Goal: Transaction & Acquisition: Obtain resource

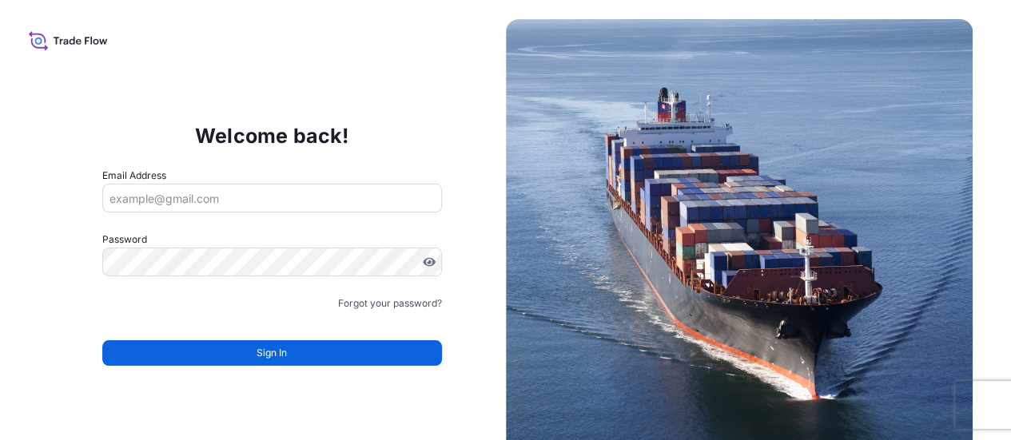
click at [120, 202] on input "Email Address" at bounding box center [272, 198] width 340 height 29
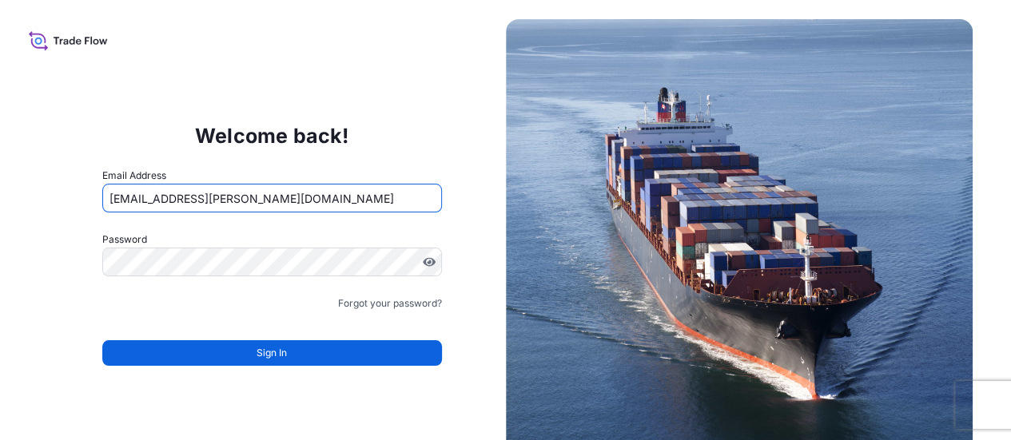
type input "[EMAIL_ADDRESS][DOMAIN_NAME]"
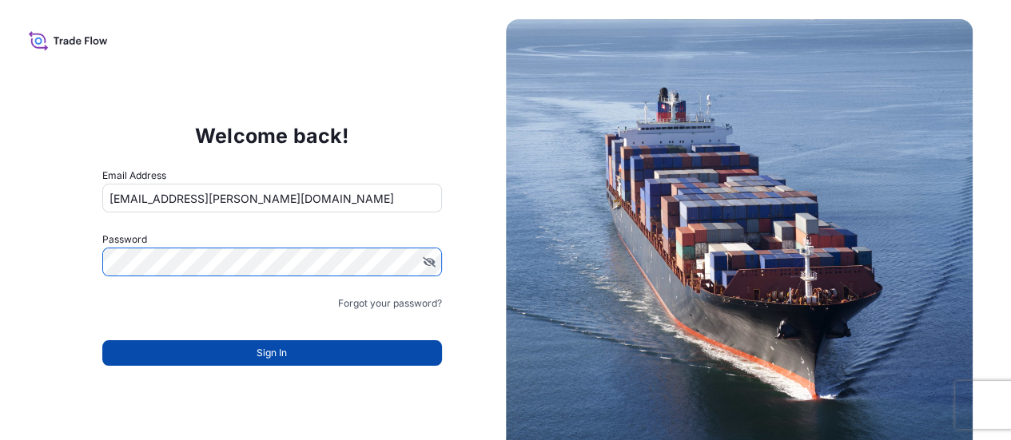
click at [320, 345] on button "Sign In" at bounding box center [272, 353] width 340 height 26
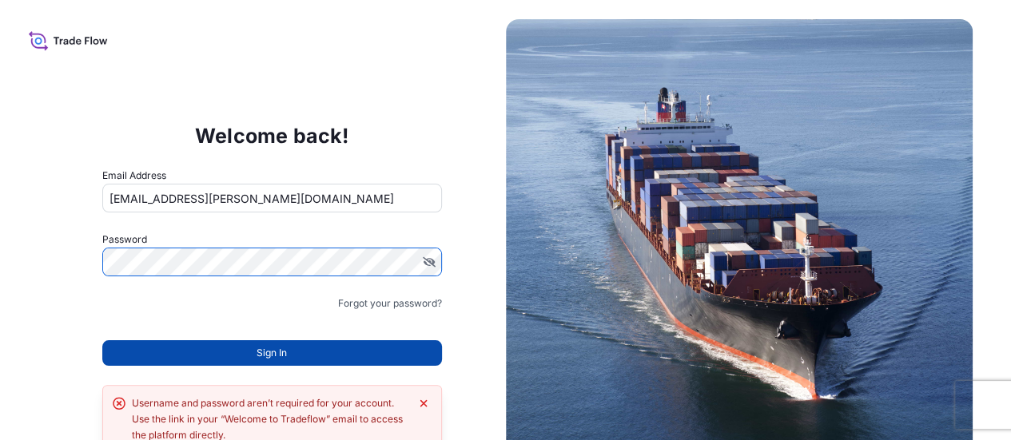
click at [306, 341] on button "Sign In" at bounding box center [272, 353] width 340 height 26
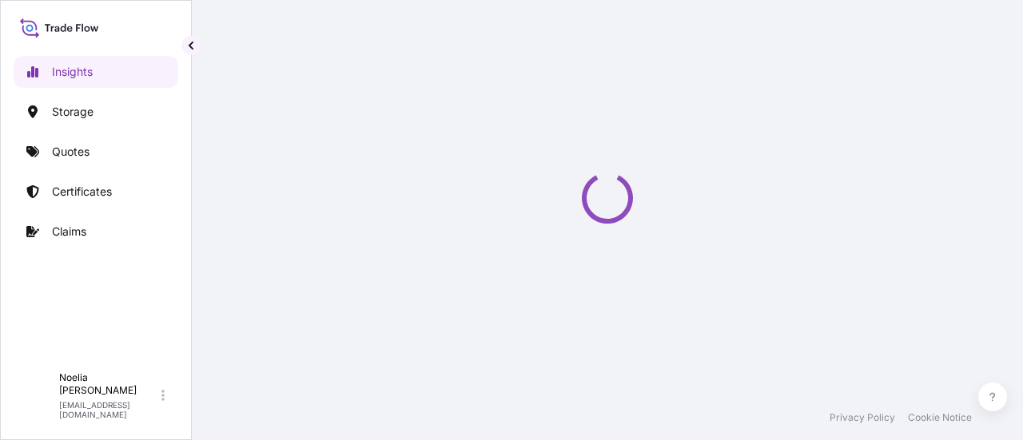
select select "2025"
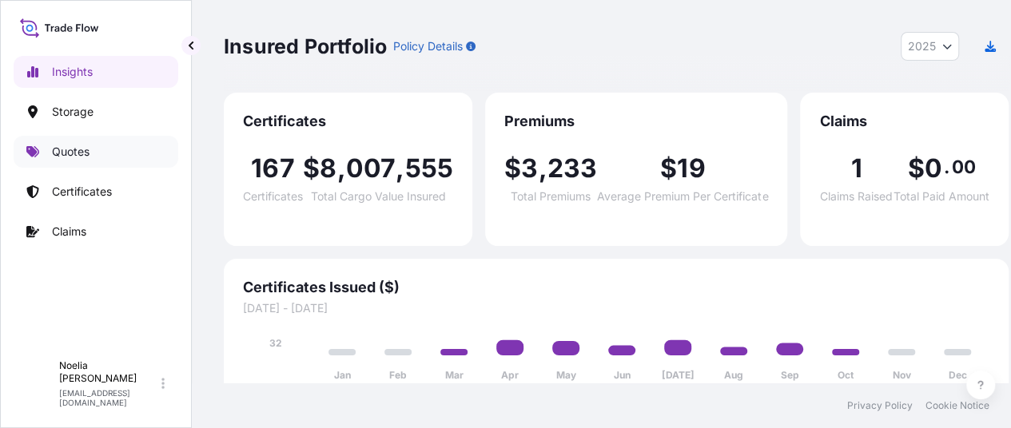
click at [77, 151] on p "Quotes" at bounding box center [71, 152] width 38 height 16
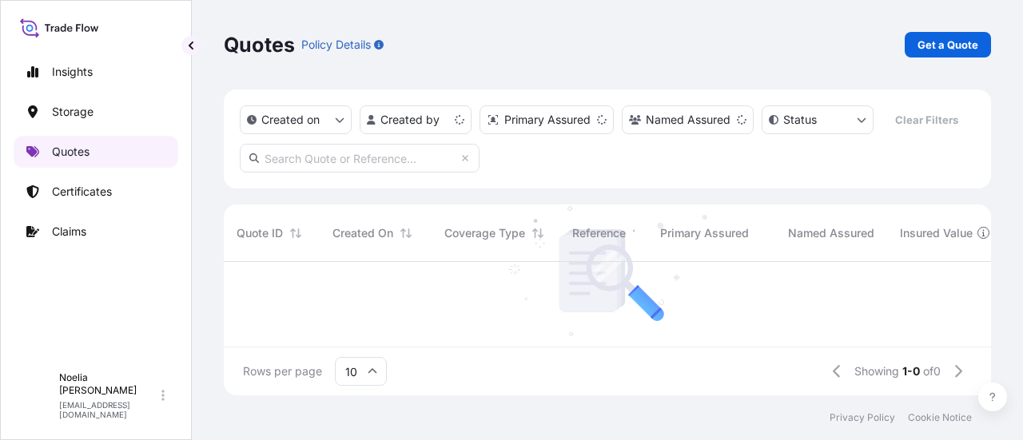
scroll to position [13, 13]
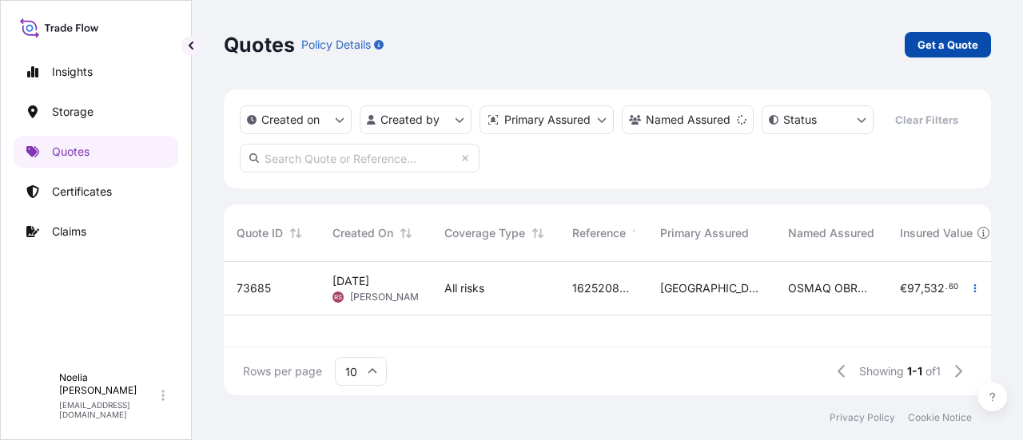
click at [948, 36] on link "Get a Quote" at bounding box center [948, 45] width 86 height 26
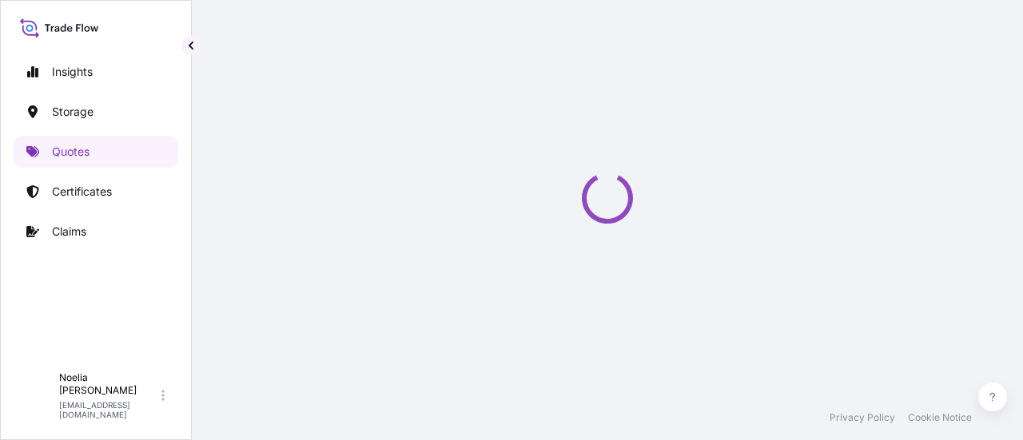
scroll to position [26, 0]
select select "Road / [GEOGRAPHIC_DATA]"
select select "Water"
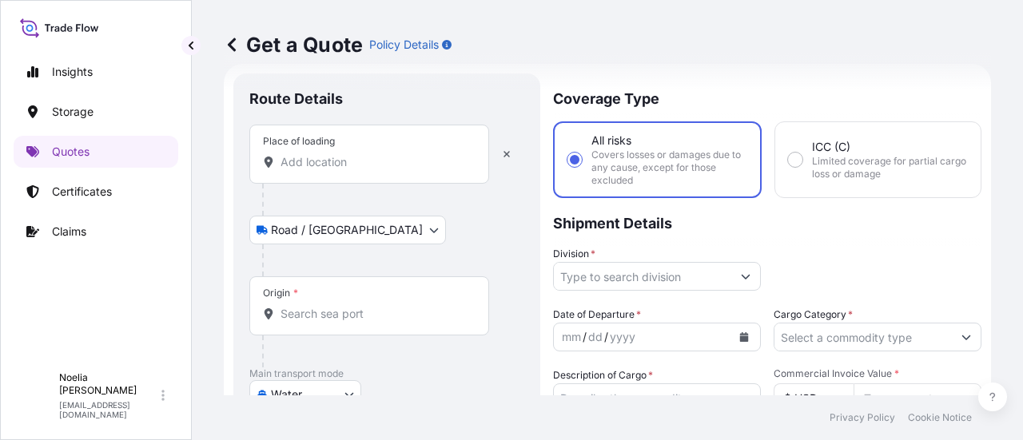
click at [284, 165] on input "Place of loading" at bounding box center [375, 162] width 189 height 16
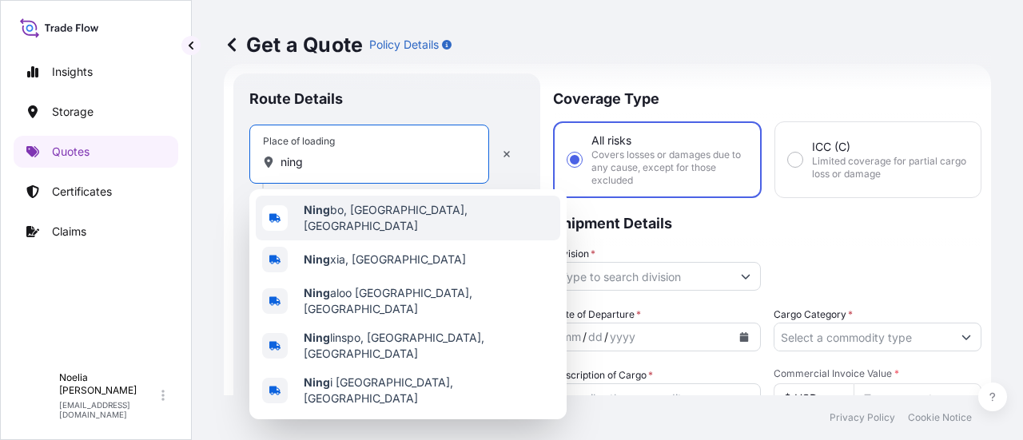
click at [334, 215] on span "Ning bo, [GEOGRAPHIC_DATA], [GEOGRAPHIC_DATA]" at bounding box center [429, 218] width 250 height 32
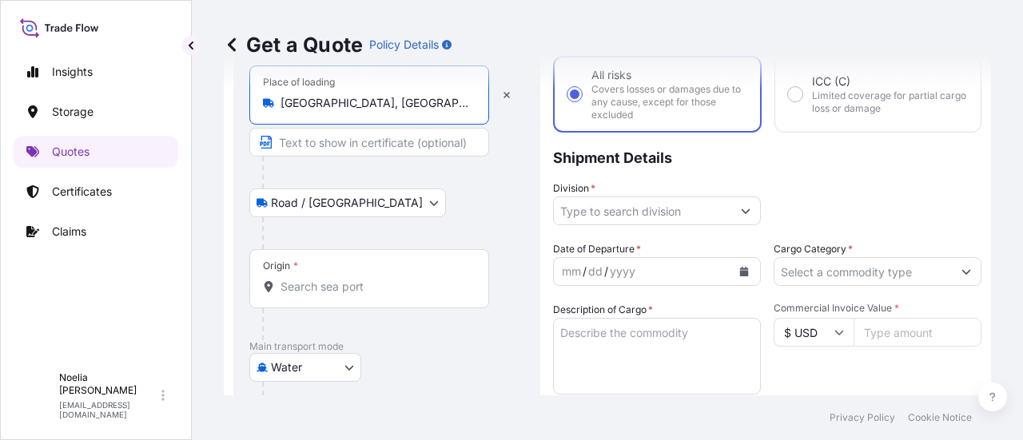
scroll to position [94, 0]
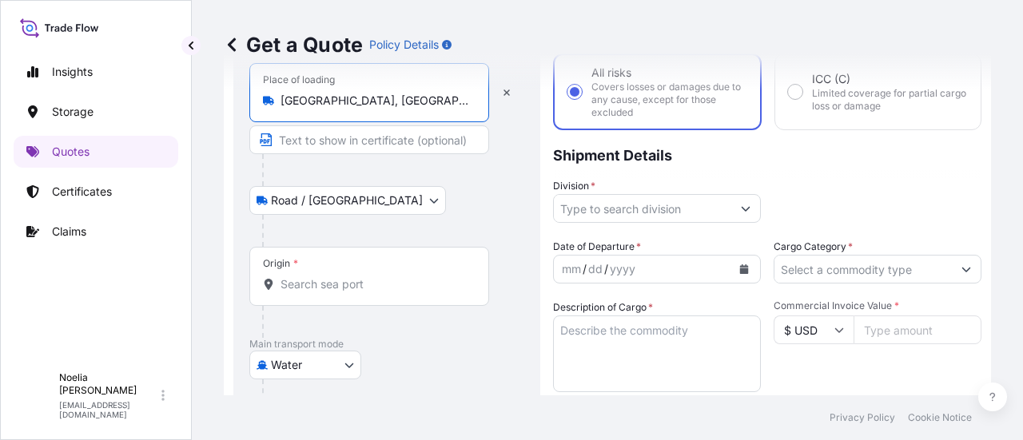
type input "[GEOGRAPHIC_DATA], [GEOGRAPHIC_DATA], [GEOGRAPHIC_DATA]"
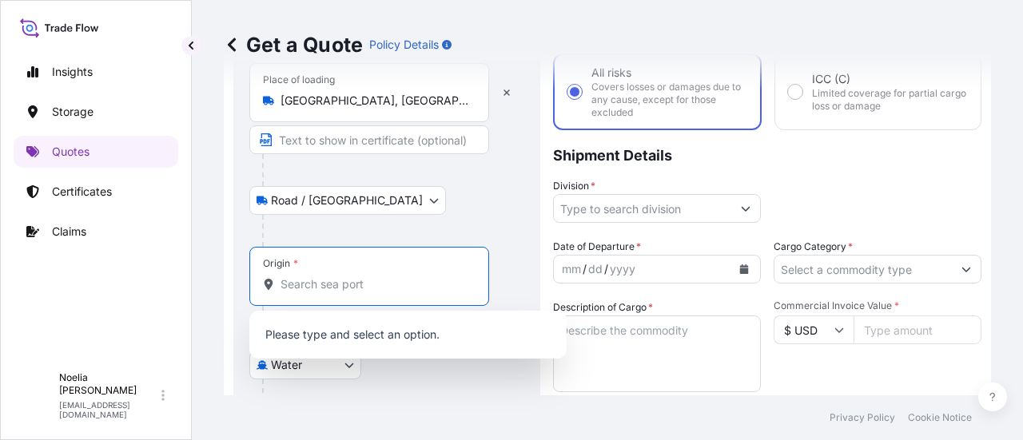
click at [293, 281] on input "Origin *" at bounding box center [375, 285] width 189 height 16
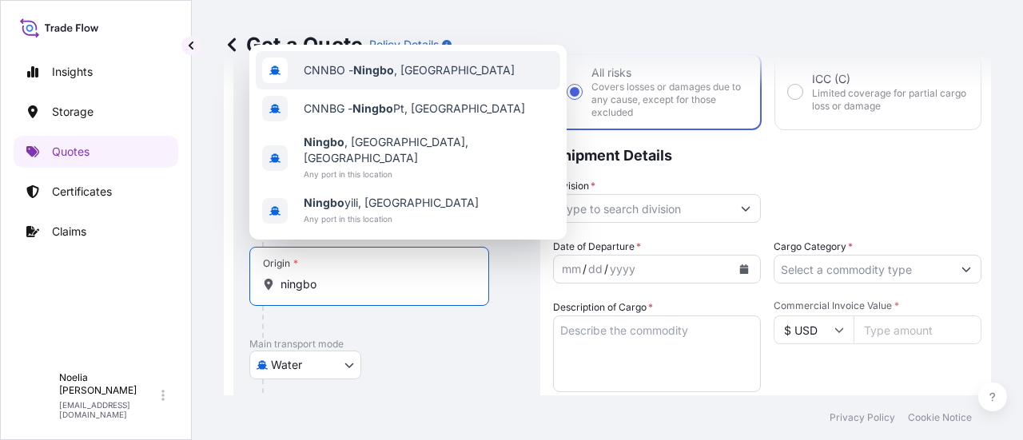
click at [326, 90] on div "CNNBO - Ningbo , [GEOGRAPHIC_DATA]" at bounding box center [408, 70] width 304 height 38
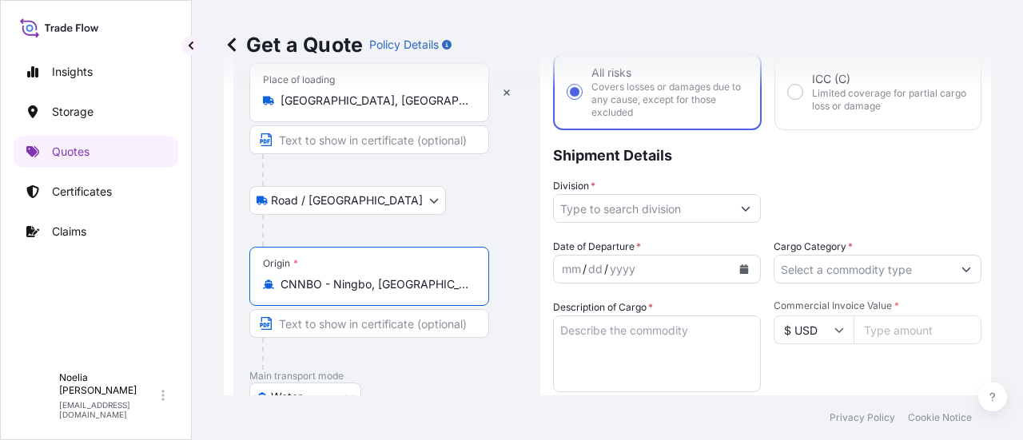
type input "CNNBO - Ningbo, [GEOGRAPHIC_DATA]"
click at [507, 86] on div "Get a Quote Policy Details" at bounding box center [607, 45] width 767 height 90
click at [504, 94] on icon "button" at bounding box center [506, 93] width 6 height 6
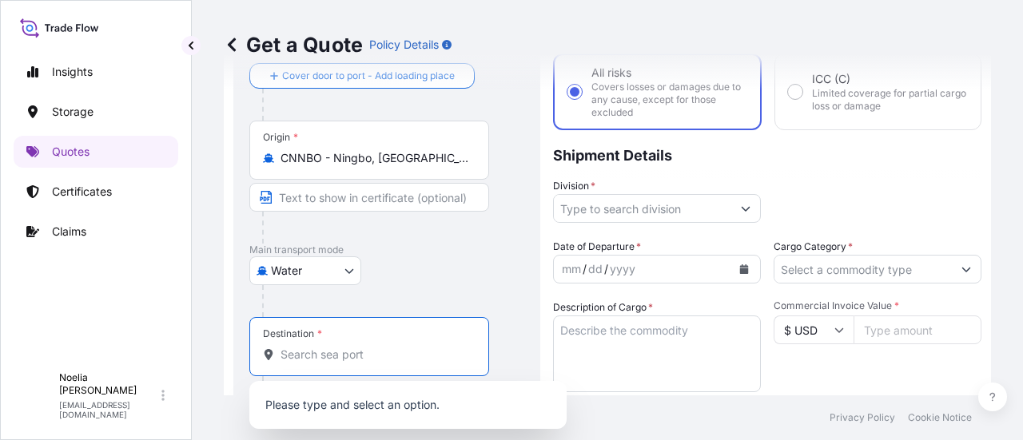
click at [350, 354] on input "Destination *" at bounding box center [375, 355] width 189 height 16
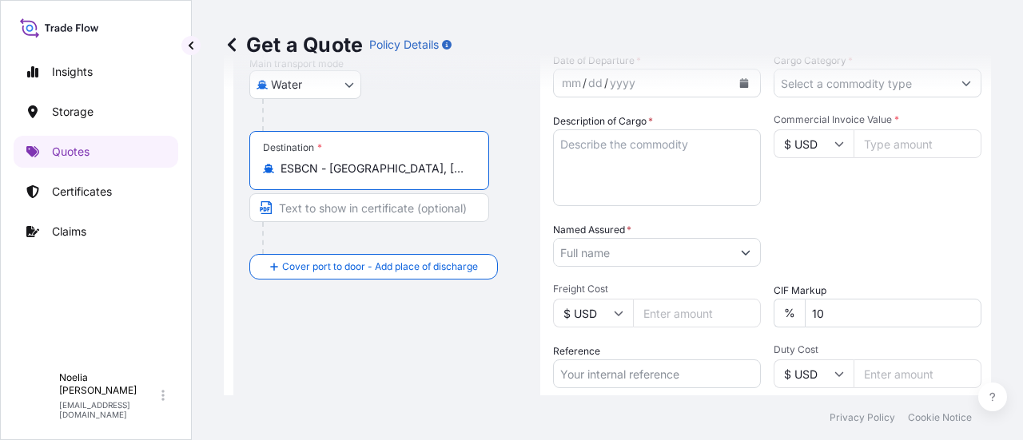
scroll to position [342, 0]
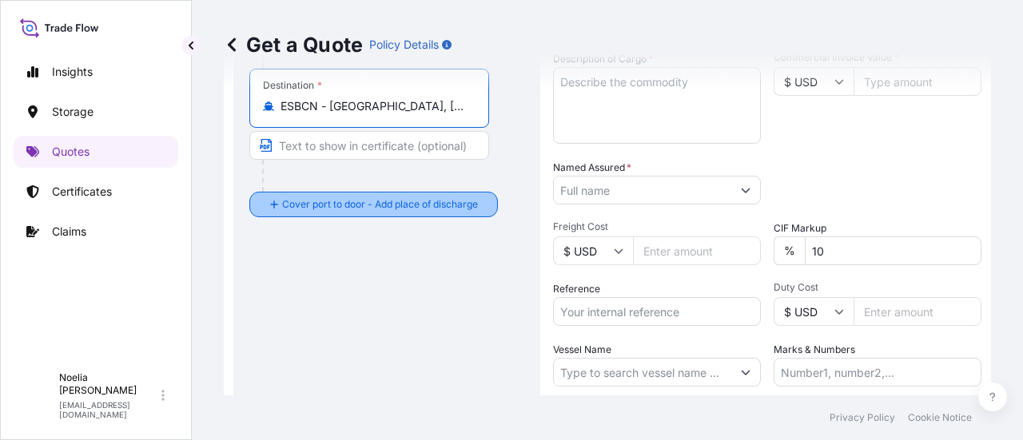
type input "ESBCN - [GEOGRAPHIC_DATA], [GEOGRAPHIC_DATA]"
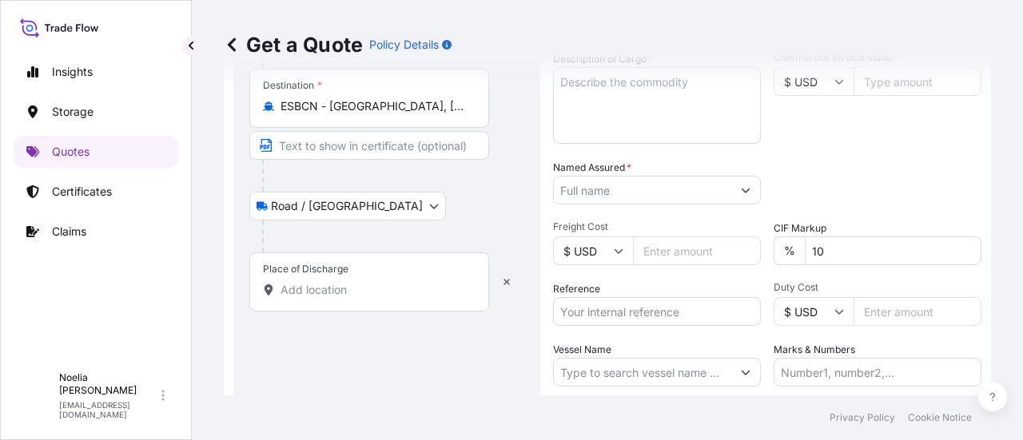
click at [324, 292] on input "Place of Discharge" at bounding box center [375, 290] width 189 height 16
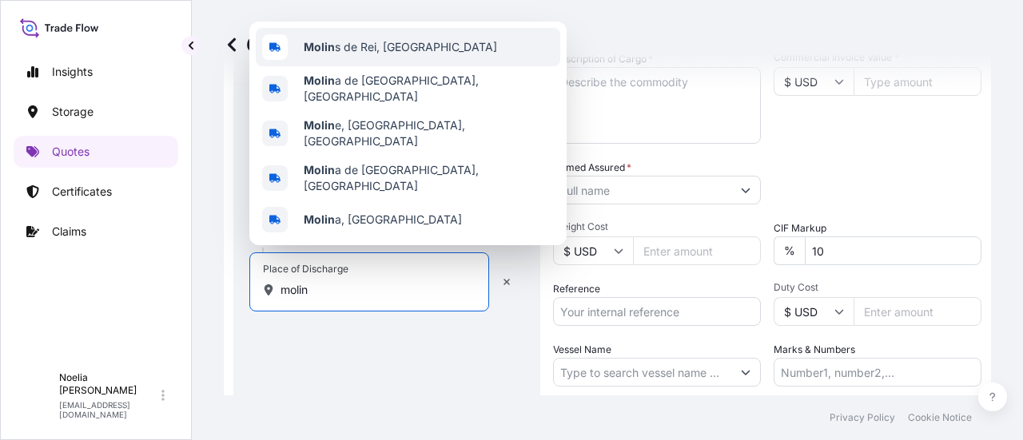
click at [318, 54] on b "Molin" at bounding box center [319, 47] width 31 height 14
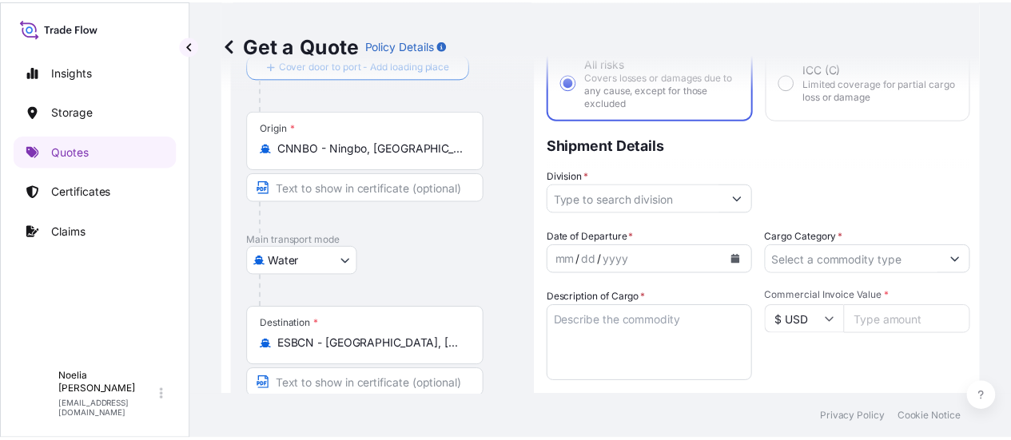
scroll to position [113, 0]
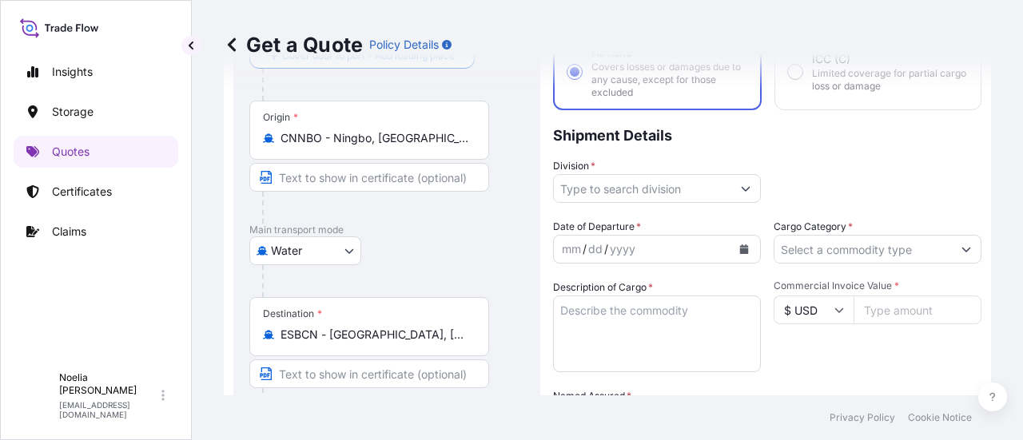
type input "Molins de Rei, [GEOGRAPHIC_DATA]"
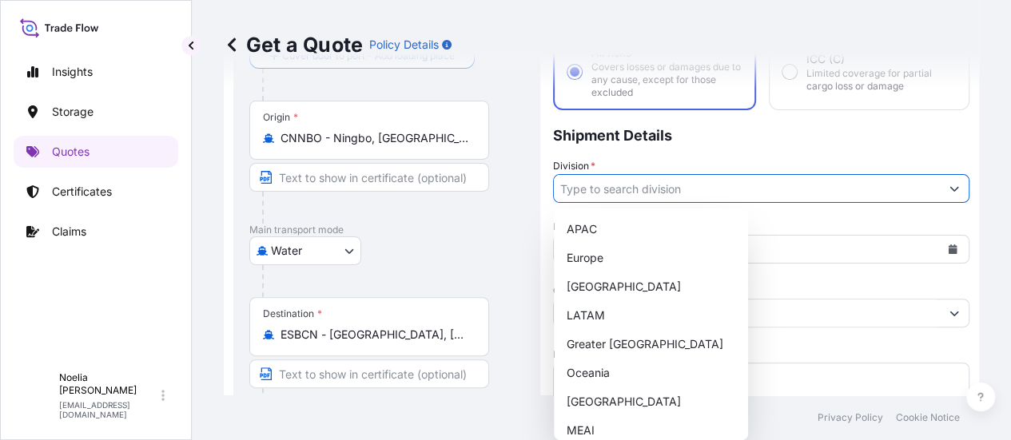
click at [690, 185] on input "Division *" at bounding box center [747, 188] width 386 height 29
click at [574, 257] on div "Europe" at bounding box center [650, 258] width 181 height 29
type input "Europe"
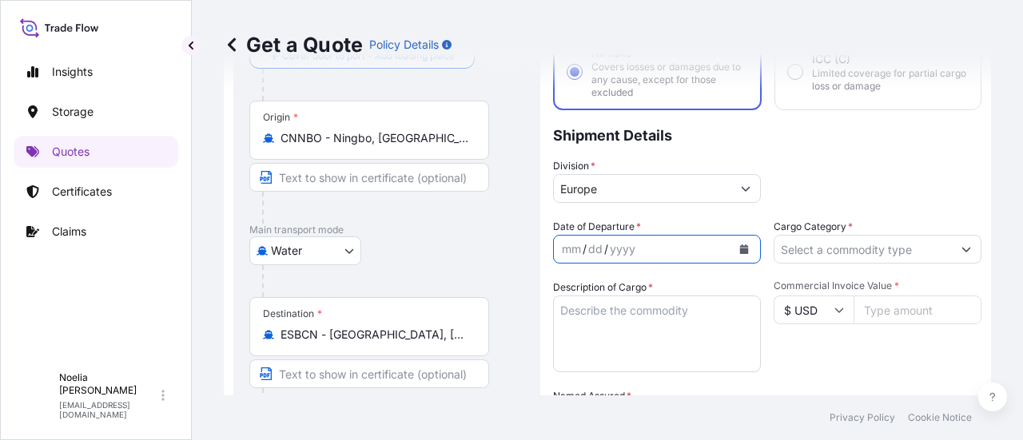
click at [740, 251] on icon "Calendar" at bounding box center [744, 250] width 9 height 10
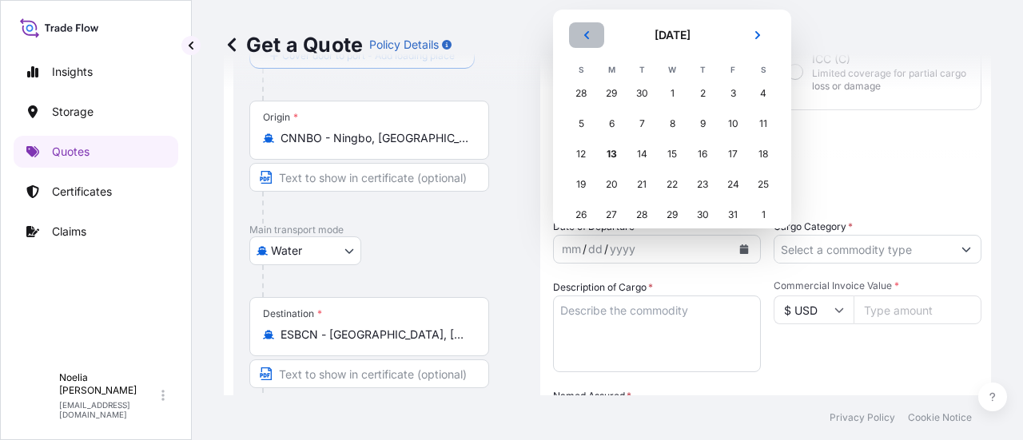
click at [587, 31] on icon "Previous" at bounding box center [587, 35] width 10 height 10
click at [611, 94] on div "1" at bounding box center [611, 93] width 29 height 29
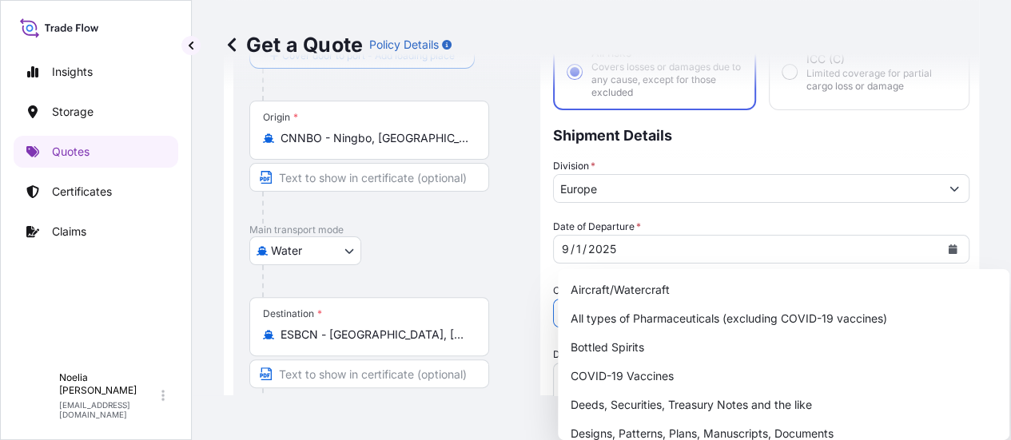
click at [822, 299] on input "Cargo Category *" at bounding box center [747, 313] width 386 height 29
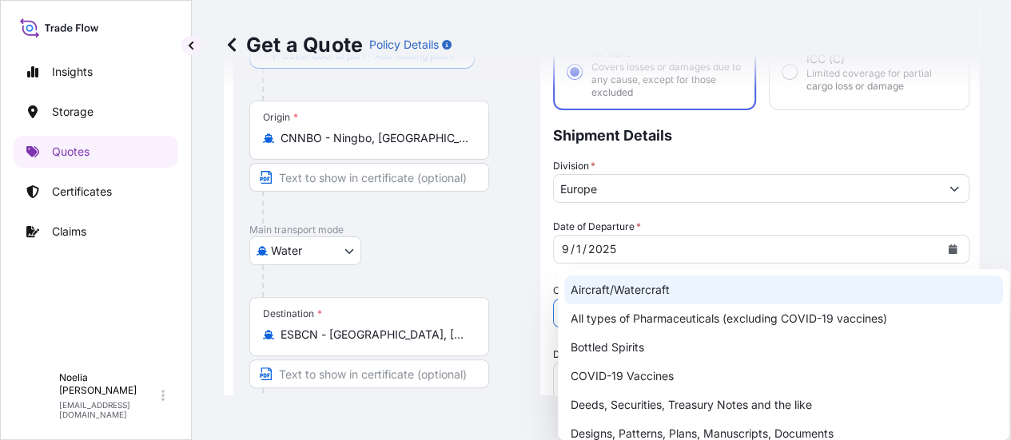
drag, startPoint x: 1014, startPoint y: 314, endPoint x: 1022, endPoint y: 429, distance: 115.4
click at [1011, 429] on html "20 options available. Insights Storage Quotes Certificates Claims N [PERSON_NAM…" at bounding box center [505, 220] width 1011 height 440
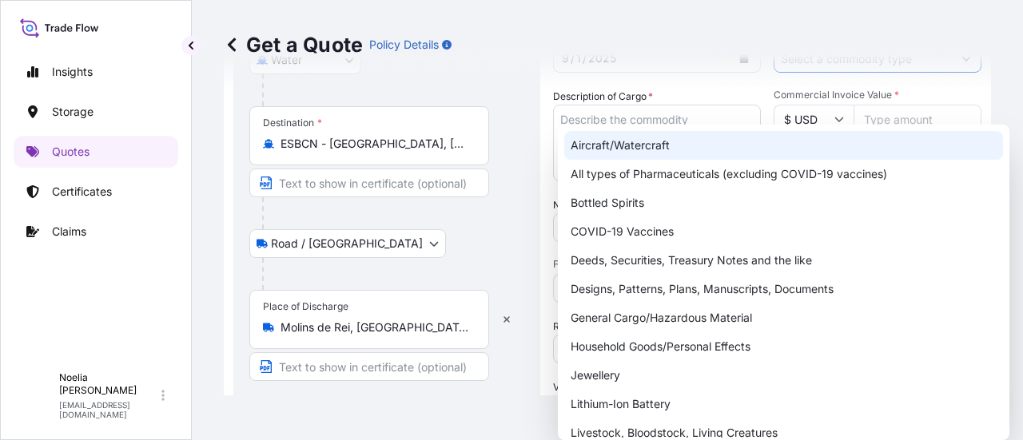
scroll to position [320, 0]
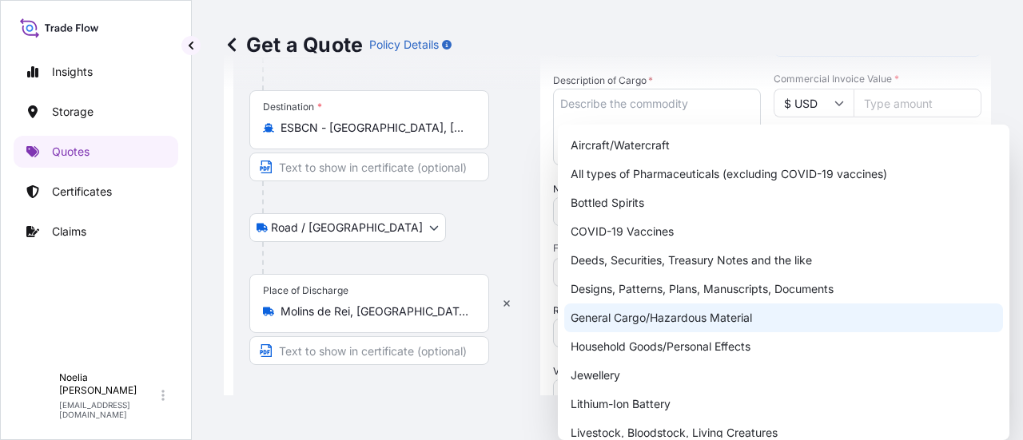
click at [577, 321] on div "General Cargo/Hazardous Material" at bounding box center [783, 318] width 439 height 29
type input "General Cargo/Hazardous Material"
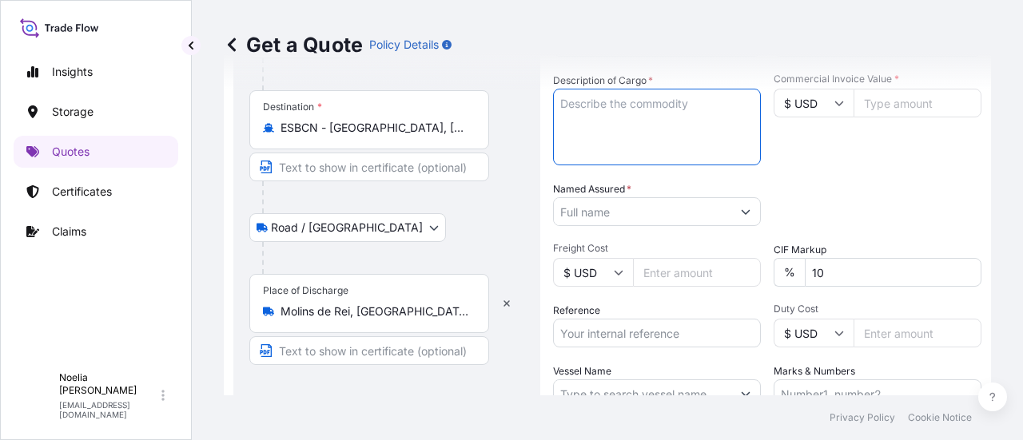
click at [625, 115] on textarea "Description of Cargo *" at bounding box center [657, 127] width 208 height 77
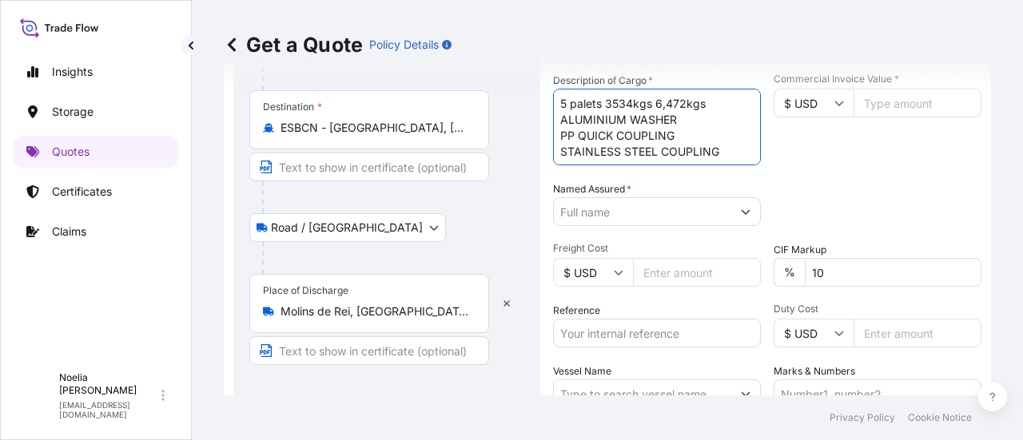
click at [704, 103] on textarea "5 palets 3534kgs 6,472kgs ALUMINIUM WASHER PP QUICK COUPLING STAINLESS STEEL CO…" at bounding box center [657, 127] width 208 height 77
type textarea "5 palets 3534kgs 6,472 cbm ALUMINIUM WASHER PP QUICK COUPLING STAINLESS STEEL C…"
click at [824, 108] on input "$ USD" at bounding box center [814, 103] width 80 height 29
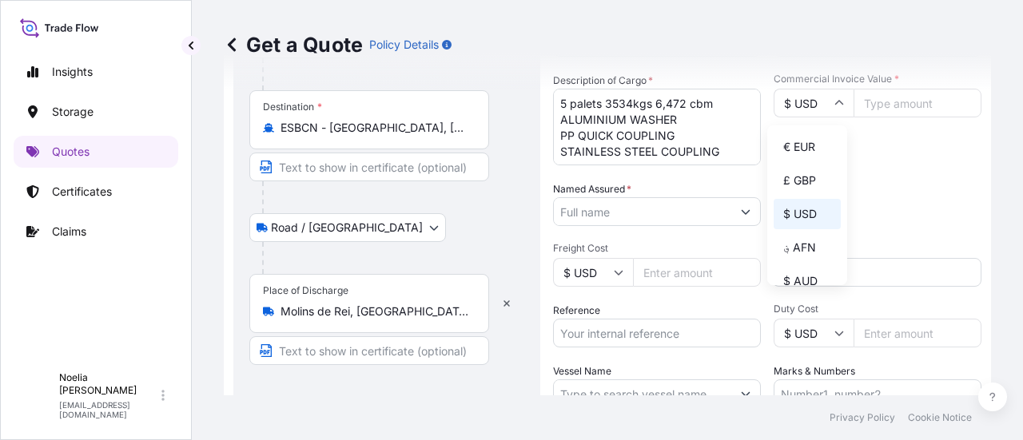
drag, startPoint x: 822, startPoint y: 138, endPoint x: 845, endPoint y: 132, distance: 24.0
click at [822, 140] on div "€ EUR" at bounding box center [807, 147] width 67 height 30
type input "€ EUR"
click at [893, 106] on input "Commercial Invoice Value *" at bounding box center [918, 103] width 128 height 29
type input "35066.68"
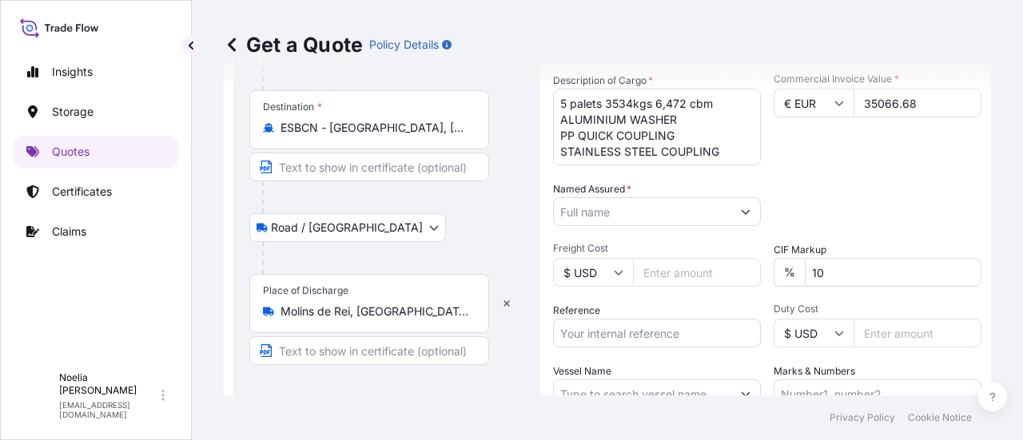
click at [880, 143] on div "Commercial Invoice Value * € EUR 35066.68" at bounding box center [878, 119] width 208 height 93
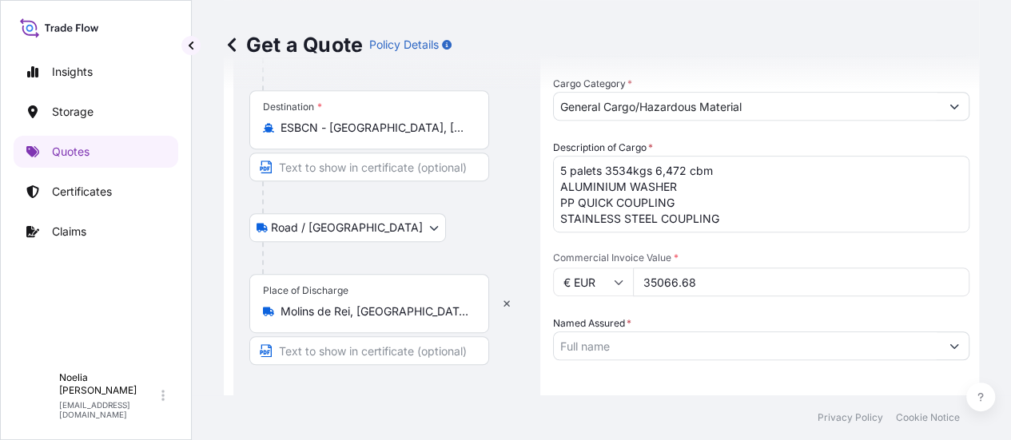
click at [940, 332] on button "Show suggestions" at bounding box center [954, 346] width 29 height 29
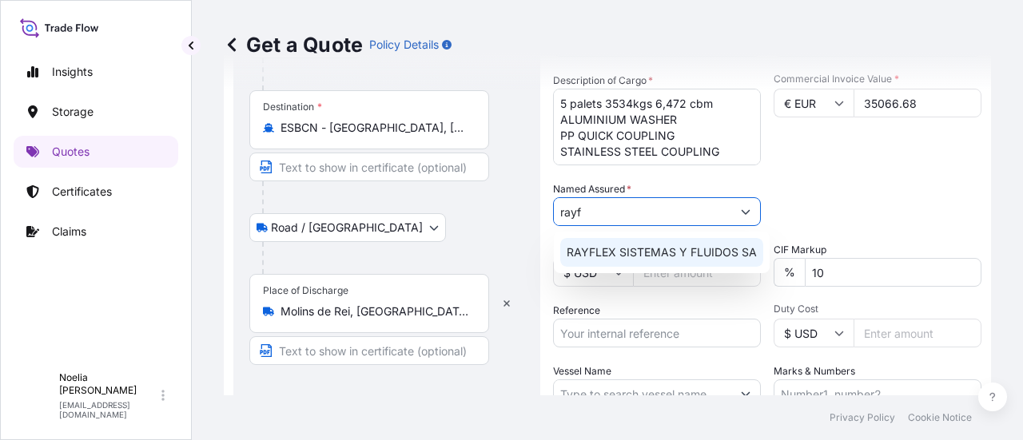
click at [591, 245] on span "RAYFLEX SISTEMAS Y FLUIDOS SA" at bounding box center [662, 253] width 190 height 16
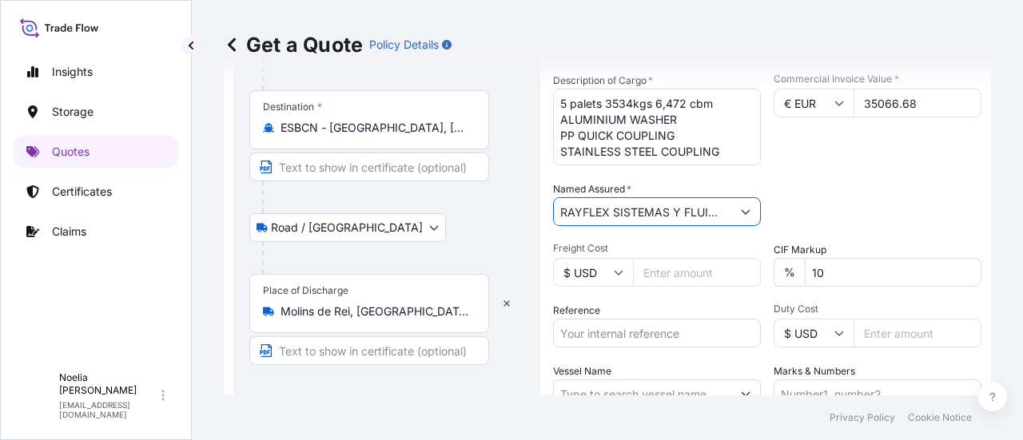
type input "RAYFLEX SISTEMAS Y FLUIDOS SA"
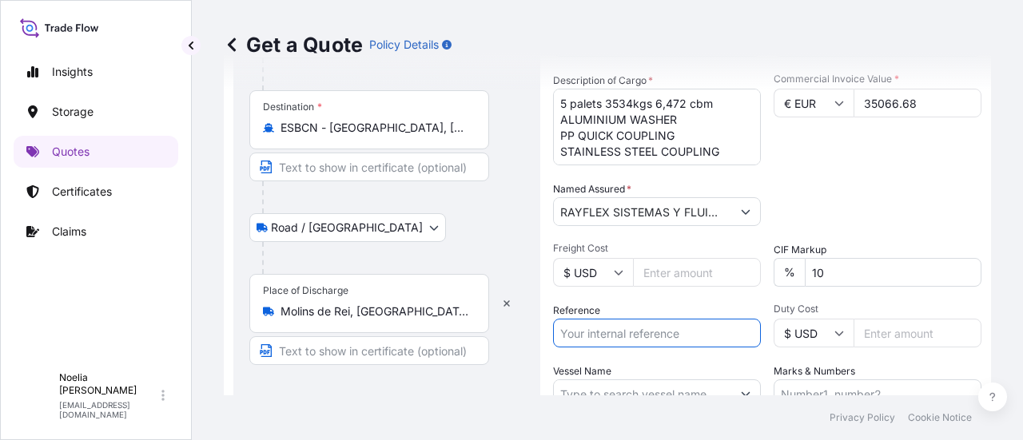
click at [596, 344] on input "Reference" at bounding box center [657, 333] width 208 height 29
type input "1635208094"
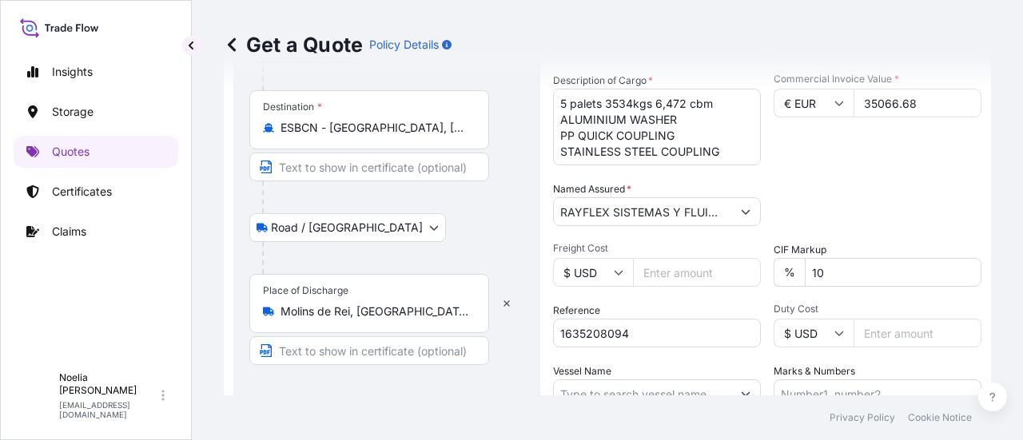
click at [835, 335] on icon at bounding box center [839, 334] width 9 height 5
click at [814, 384] on div "€ EUR" at bounding box center [807, 377] width 67 height 30
type input "€ EUR"
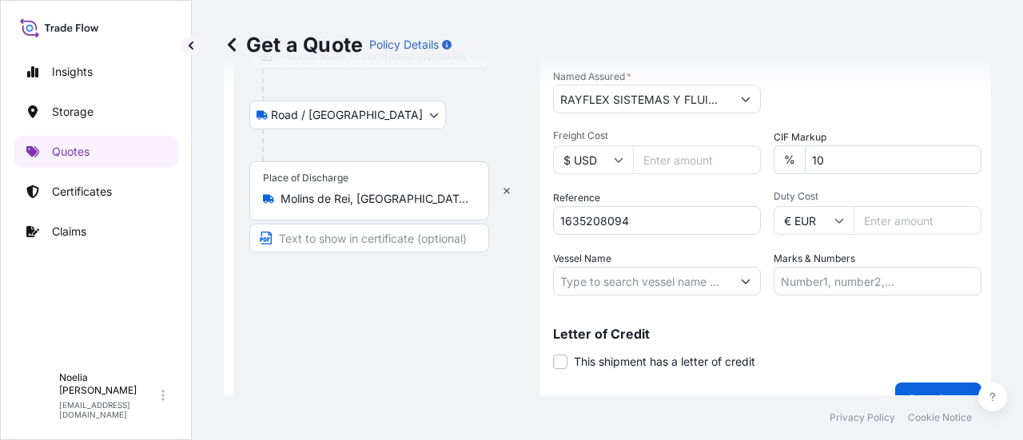
scroll to position [444, 0]
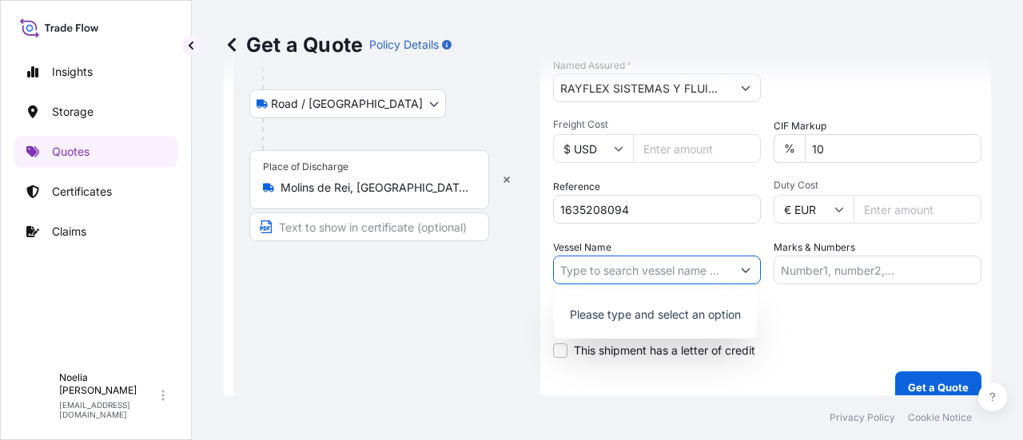
click at [743, 270] on icon "Show suggestions" at bounding box center [746, 270] width 10 height 10
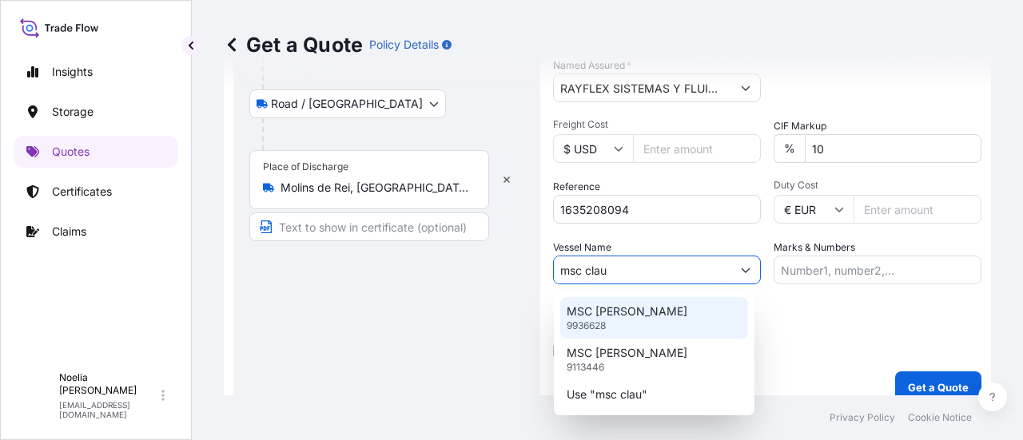
click at [647, 324] on div "MSC [PERSON_NAME] 9936628" at bounding box center [654, 318] width 188 height 42
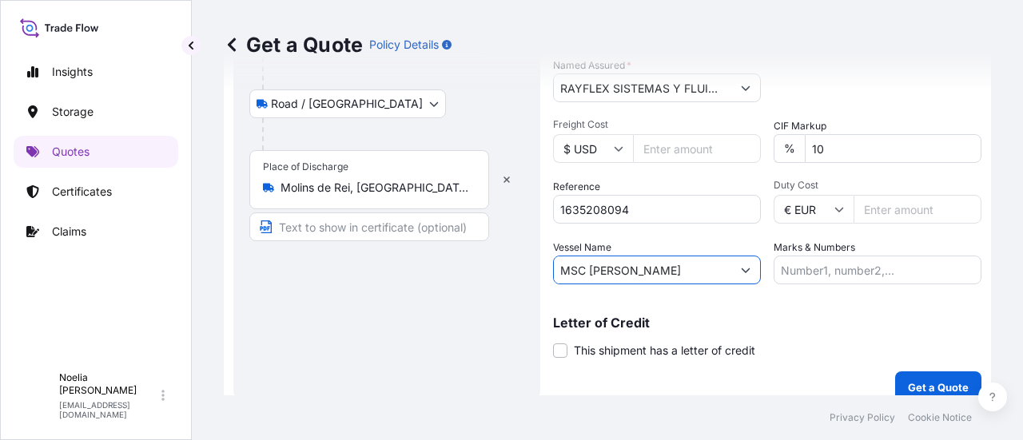
type input "MSC [PERSON_NAME]"
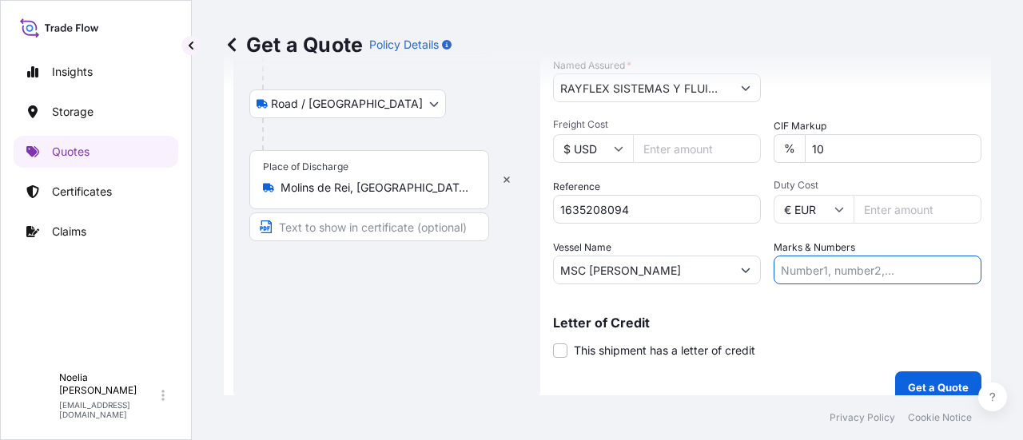
click at [830, 269] on input "Marks & Numbers" at bounding box center [878, 270] width 208 height 29
type input "v"
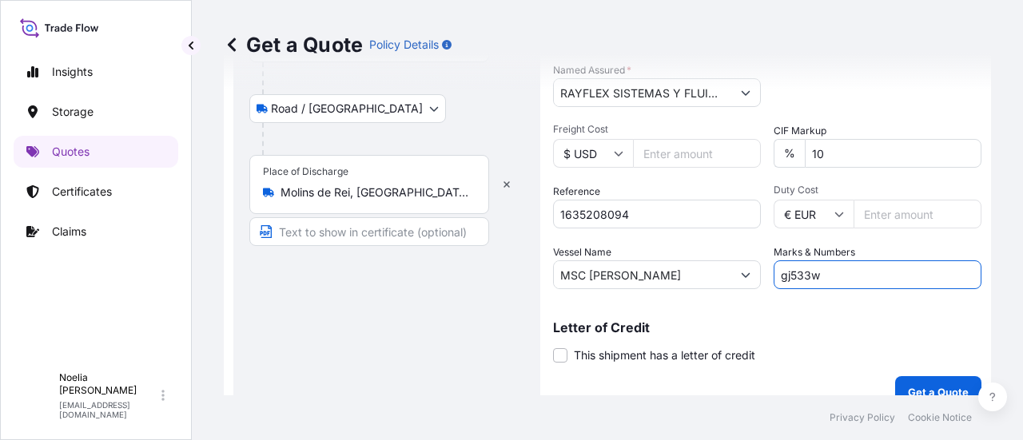
scroll to position [461, 0]
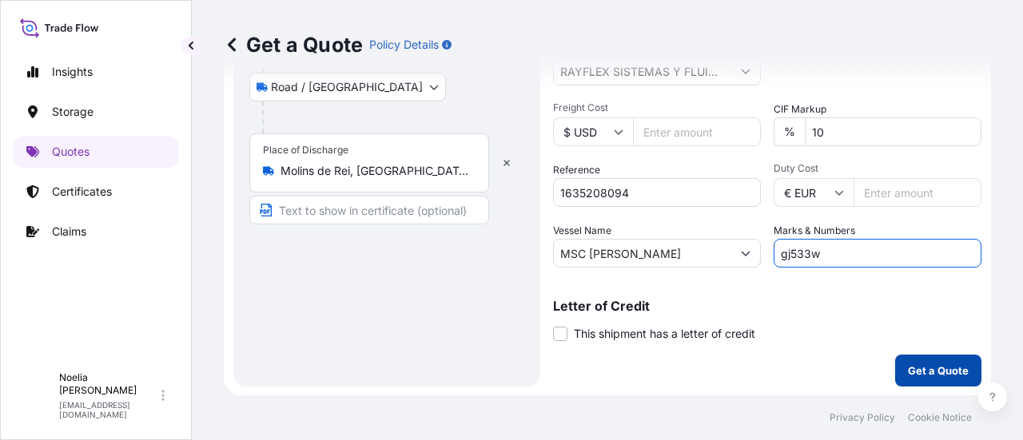
type input "gj533w"
click at [895, 364] on button "Get a Quote" at bounding box center [938, 371] width 86 height 32
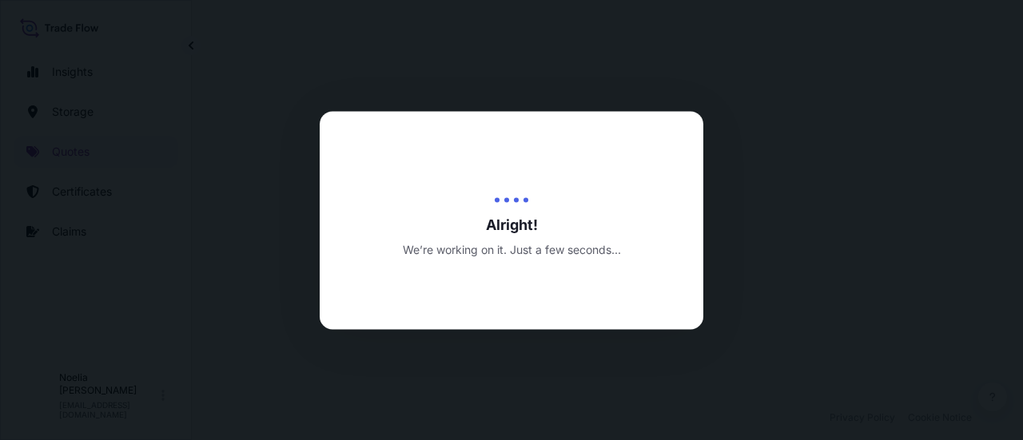
select select "Water"
select select "Road / [GEOGRAPHIC_DATA]"
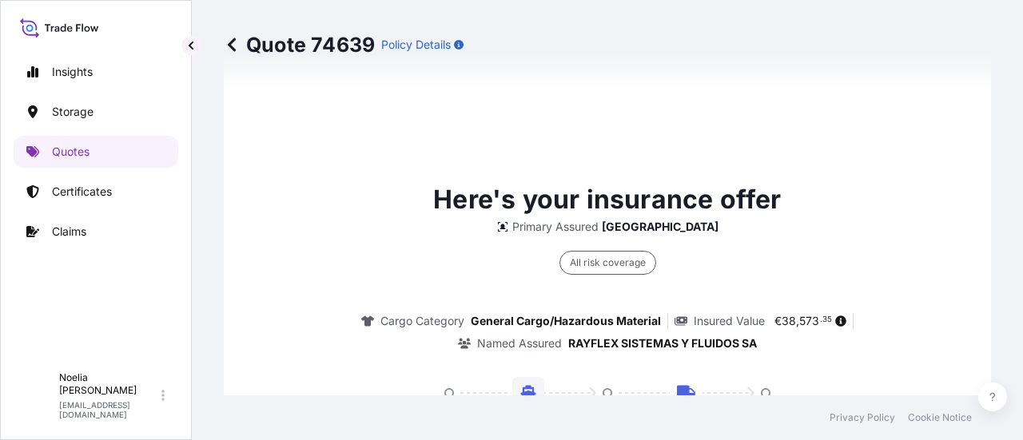
scroll to position [2599, 0]
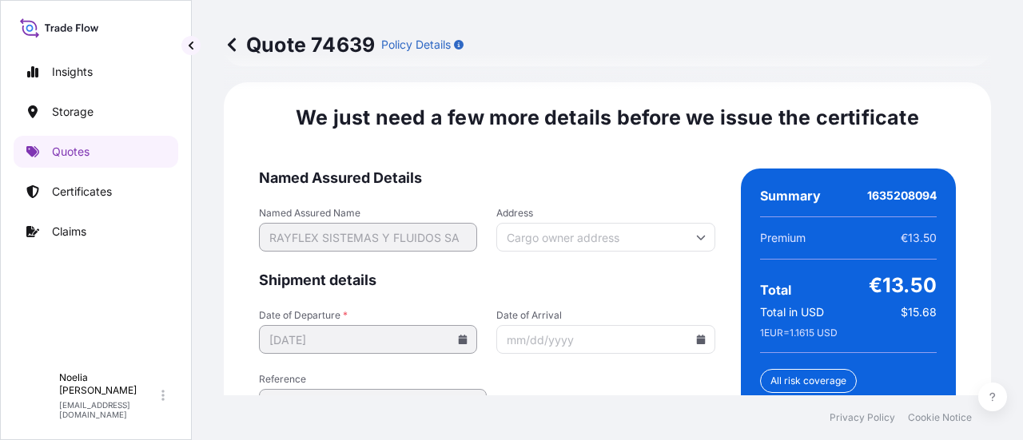
click at [696, 335] on icon at bounding box center [700, 340] width 9 height 10
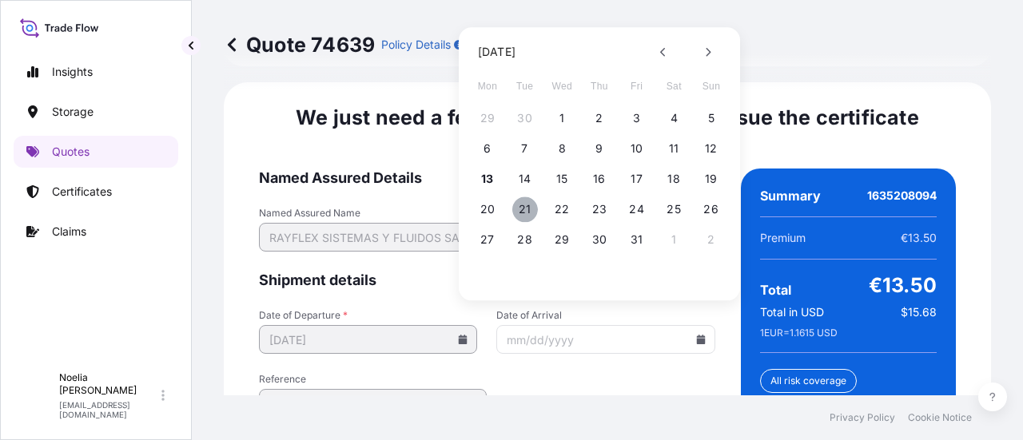
click at [520, 212] on button "21" at bounding box center [525, 210] width 26 height 26
type input "[DATE]"
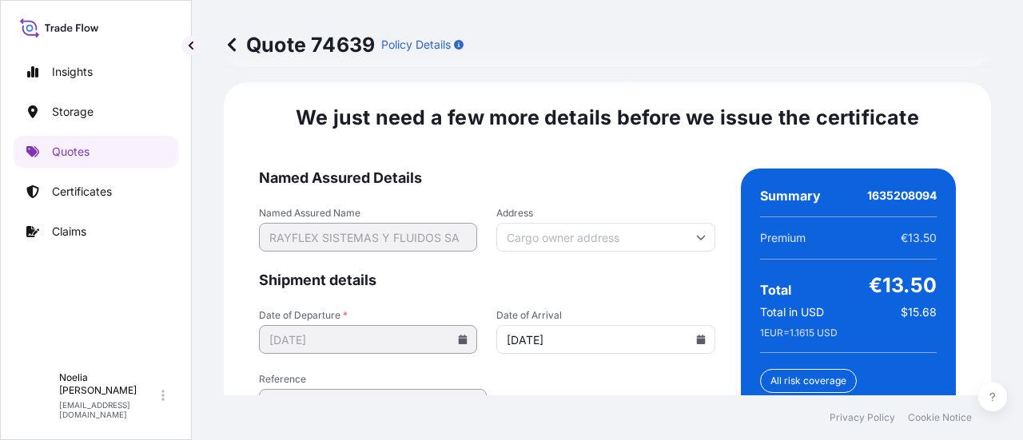
click at [574, 223] on input "Address" at bounding box center [605, 237] width 218 height 29
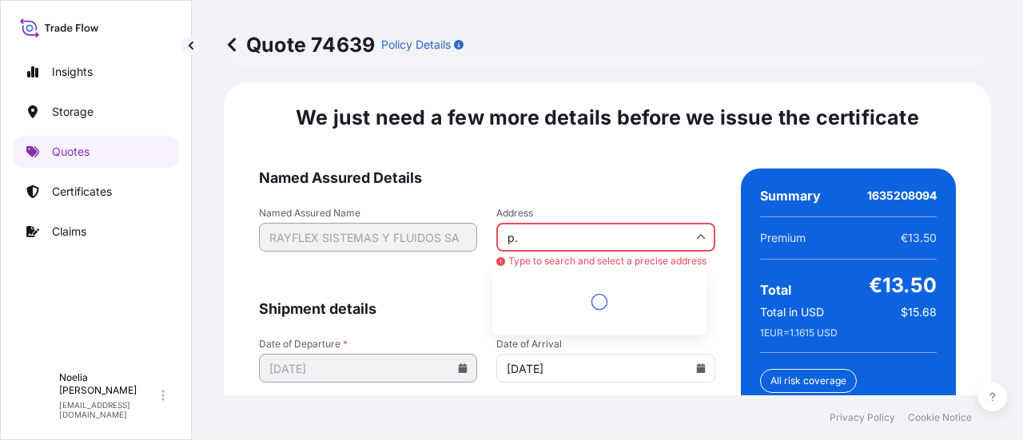
type input "p"
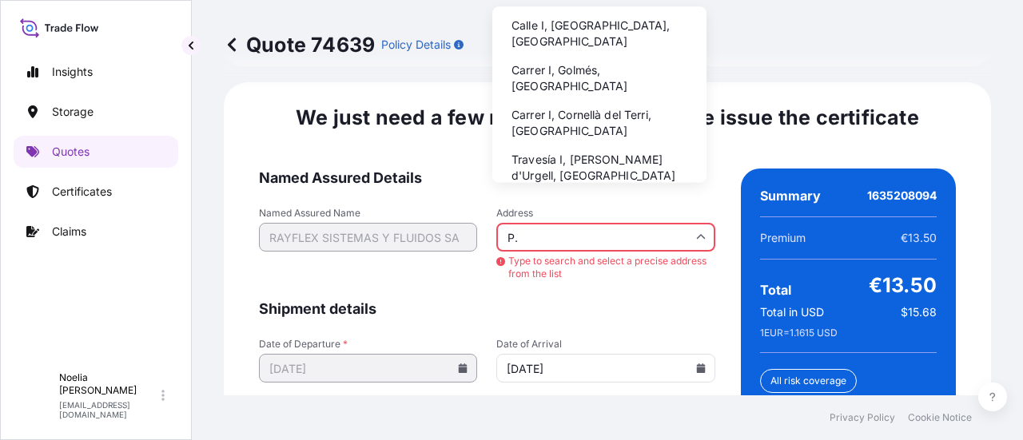
type input "P"
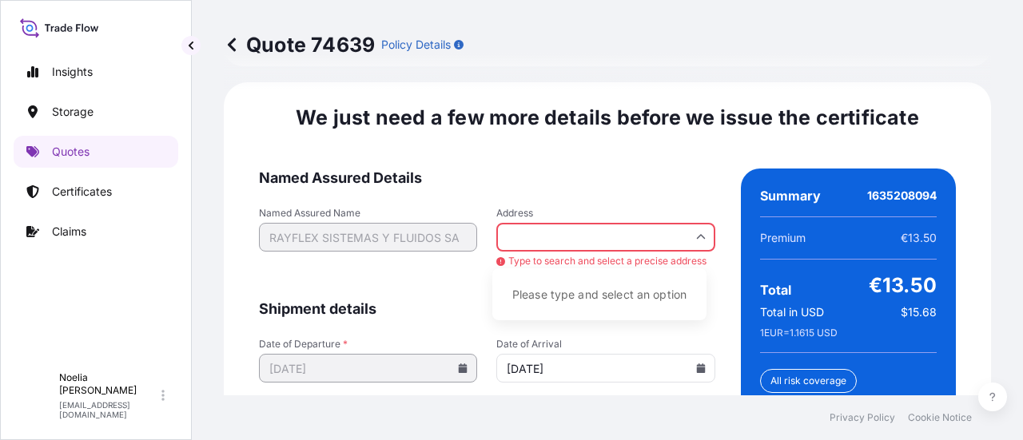
scroll to position [0, 0]
click at [418, 268] on form "Named Assured Details Named Assured Name RAYFLEX SISTEMAS Y FLUIDOS SA Address …" at bounding box center [487, 392] width 456 height 447
click at [696, 233] on icon at bounding box center [701, 238] width 10 height 10
type input "C"
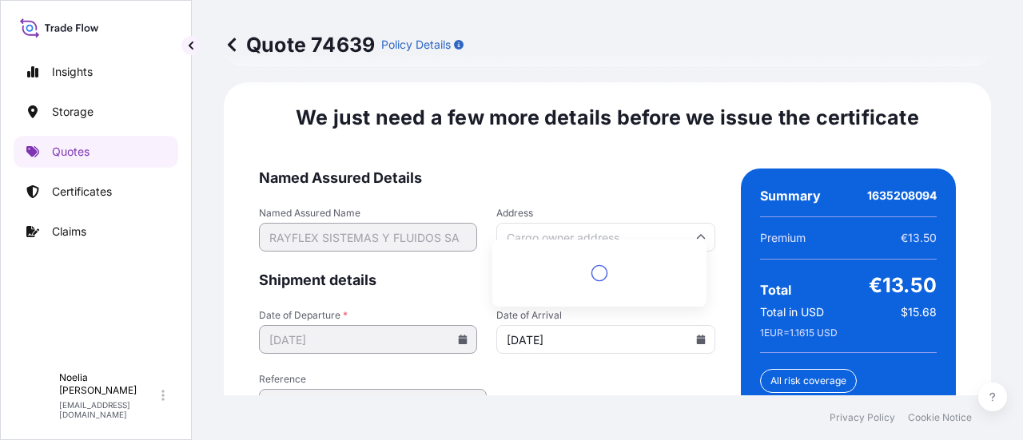
click at [352, 271] on span "Shipment details" at bounding box center [487, 280] width 456 height 19
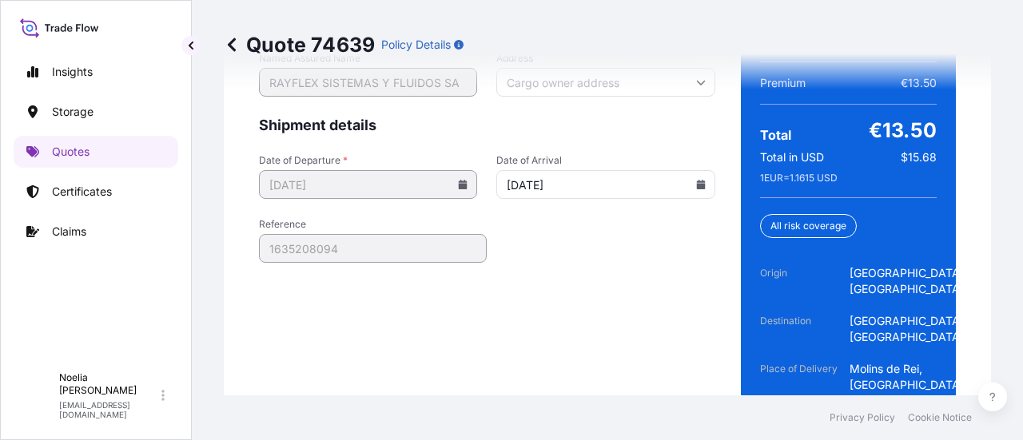
scroll to position [2805, 0]
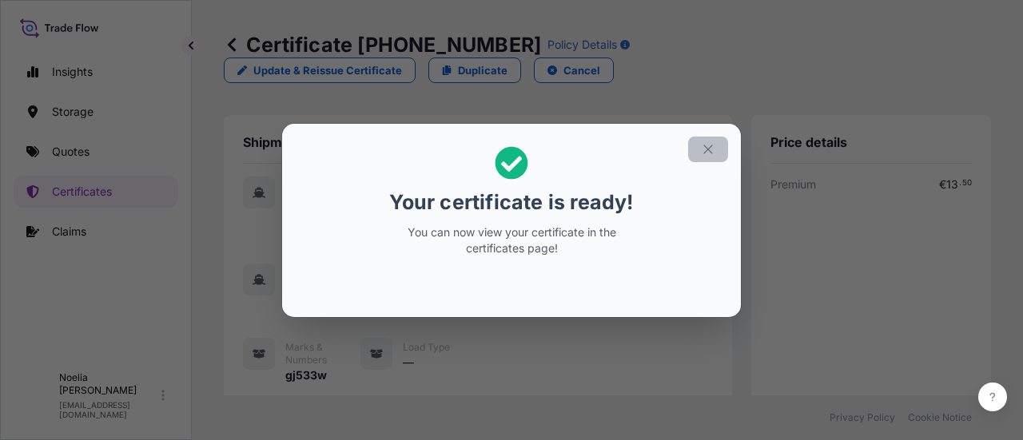
click at [711, 153] on icon "button" at bounding box center [708, 149] width 14 height 14
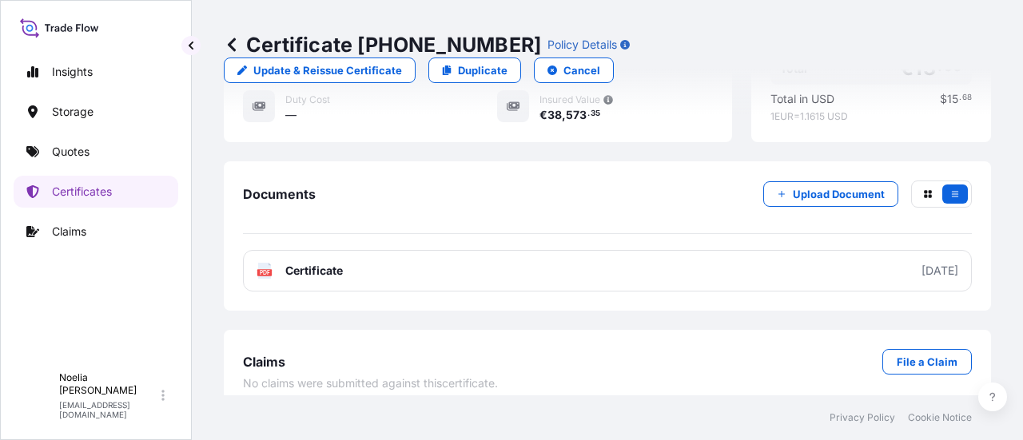
scroll to position [633, 0]
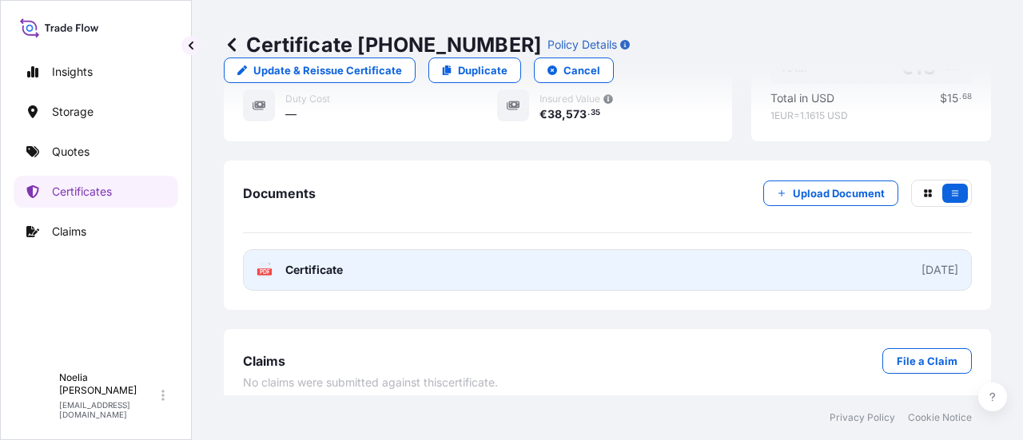
click at [411, 249] on link "PDF Certificate [DATE]" at bounding box center [607, 270] width 729 height 42
